Goal: Navigation & Orientation: Find specific page/section

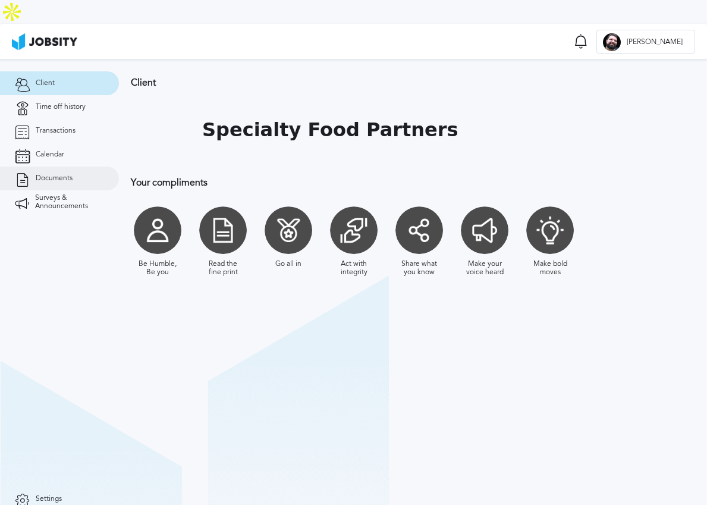
click at [51, 174] on span "Documents" at bounding box center [54, 178] width 37 height 8
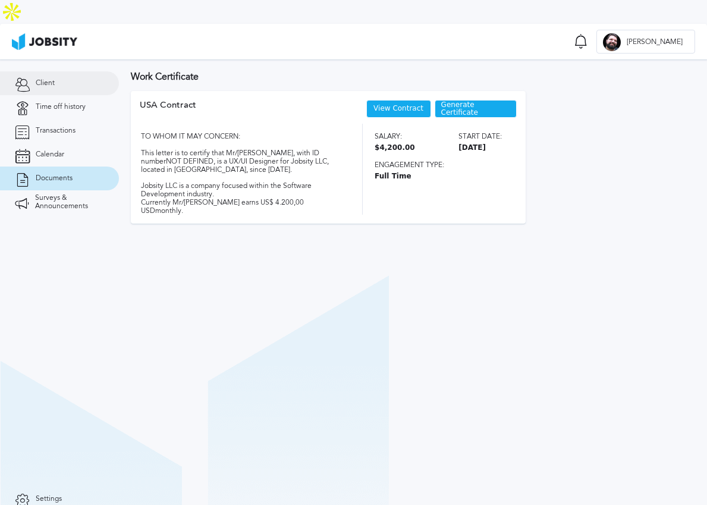
click at [50, 79] on span "Client" at bounding box center [45, 83] width 19 height 8
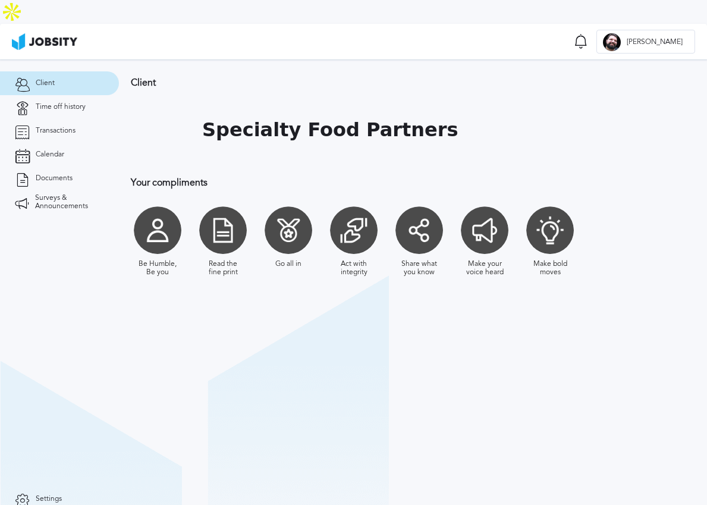
click at [157, 216] on div at bounding box center [158, 230] width 48 height 48
click at [232, 216] on div at bounding box center [223, 230] width 48 height 48
click at [337, 218] on div at bounding box center [354, 230] width 48 height 48
click at [568, 222] on div "Make bold moves" at bounding box center [550, 241] width 54 height 82
click at [580, 219] on div "Be Humble, Be you Read the fine print Go all in Act with integrity Share what y…" at bounding box center [413, 241] width 564 height 82
